Goal: Transaction & Acquisition: Subscribe to service/newsletter

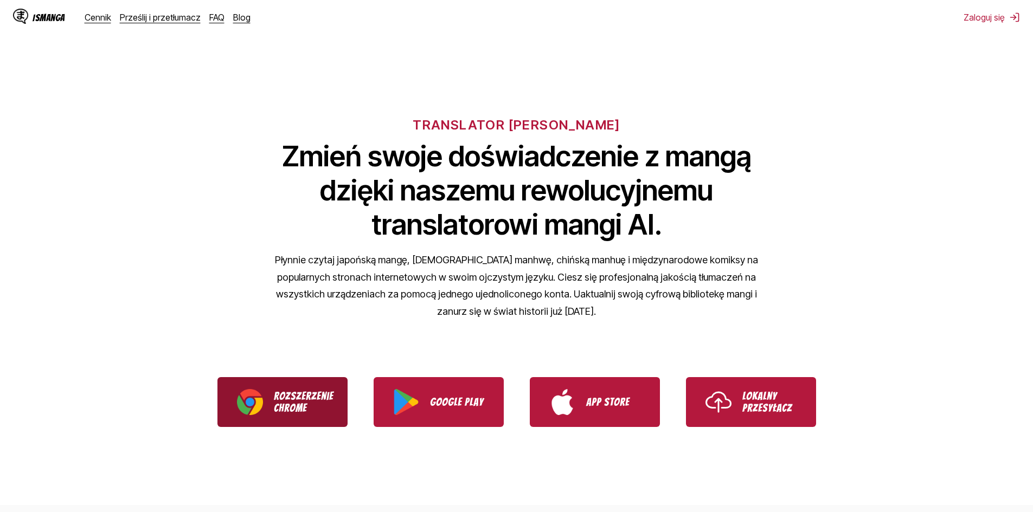
click at [294, 410] on p "Rozszerzenie Chrome" at bounding box center [301, 402] width 54 height 24
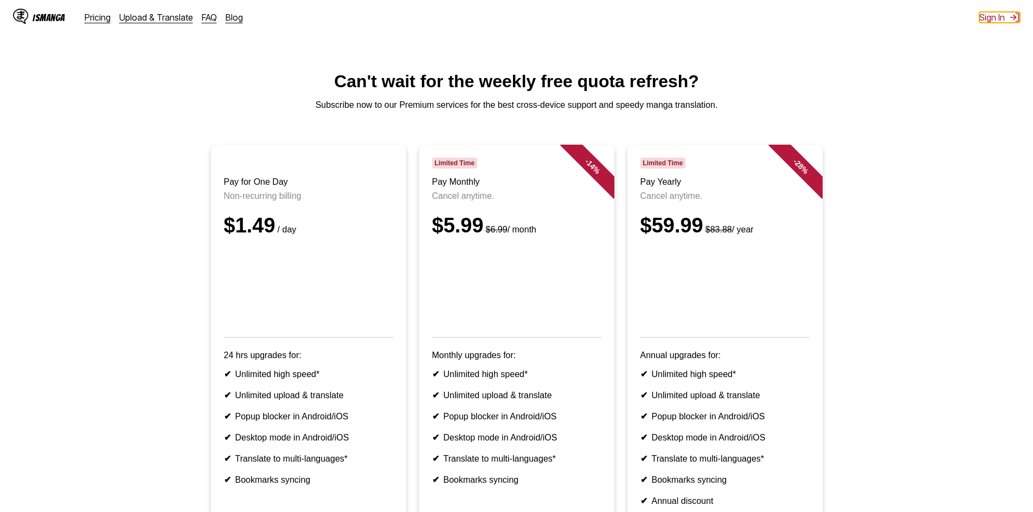
click at [985, 17] on button "Sign In" at bounding box center [999, 17] width 41 height 11
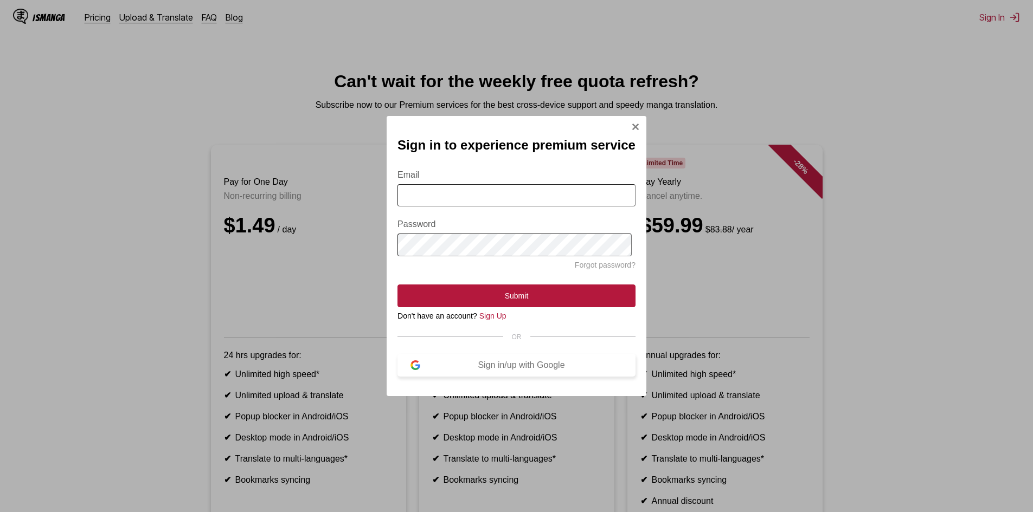
click at [516, 368] on div "Sign in/up with Google" at bounding box center [521, 366] width 202 height 10
